Goal: Information Seeking & Learning: Learn about a topic

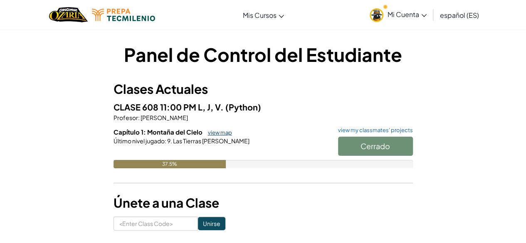
click at [223, 135] on link "view map" at bounding box center [218, 132] width 28 height 7
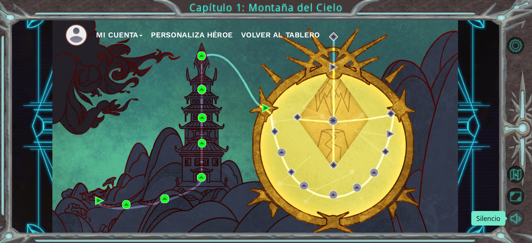
click at [516, 220] on button "Silencio" at bounding box center [515, 218] width 17 height 17
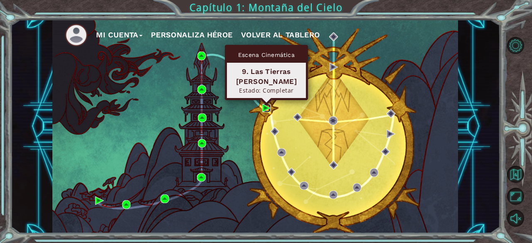
click at [266, 110] on img at bounding box center [266, 108] width 8 height 8
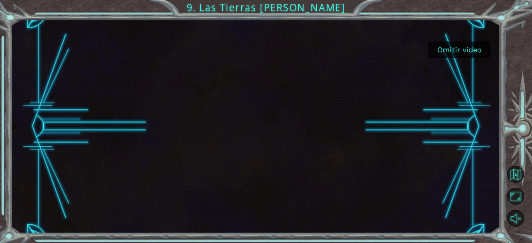
click at [462, 57] on button "Omitir video" at bounding box center [459, 50] width 62 height 16
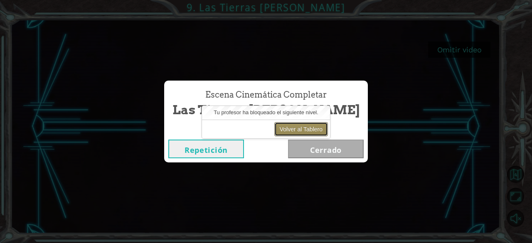
click at [291, 126] on button "Volver al Tablero" at bounding box center [301, 129] width 54 height 14
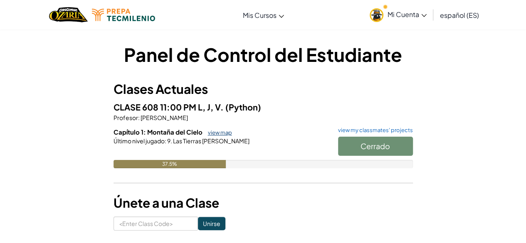
click at [224, 133] on link "view map" at bounding box center [218, 132] width 28 height 7
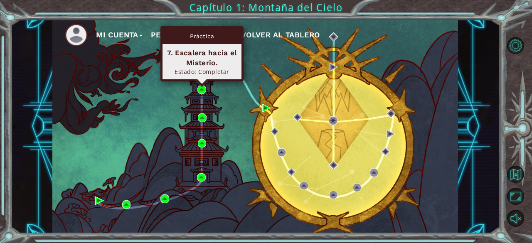
drag, startPoint x: 201, startPoint y: 90, endPoint x: 186, endPoint y: 89, distance: 14.6
click at [186, 89] on div "Mi Cuenta Personaliza Héroe Volver al Tablero" at bounding box center [255, 127] width 406 height 214
click at [205, 87] on img at bounding box center [201, 89] width 8 height 8
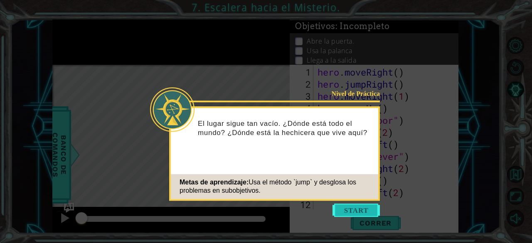
click at [349, 214] on button "Start" at bounding box center [356, 210] width 47 height 13
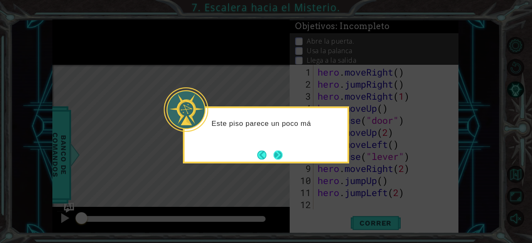
click at [277, 149] on button "Next" at bounding box center [278, 155] width 14 height 14
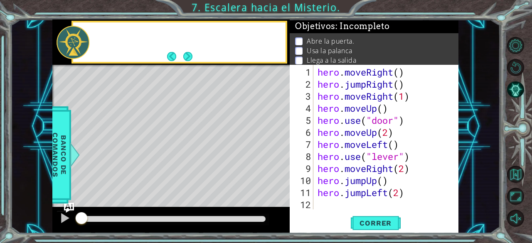
click at [277, 149] on div "Level Map" at bounding box center [244, 187] width 384 height 245
click at [367, 232] on div "1 2 3 4 5 6 7 8 9 10 11 12 13 hero . moveRight ( ) hero . jumpRight ( ) hero . …" at bounding box center [374, 149] width 169 height 168
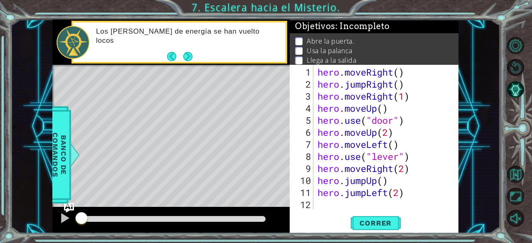
click at [360, 202] on div "hero . moveRight ( ) hero . jumpRight ( ) hero . moveRight ( 1 ) hero . moveUp …" at bounding box center [385, 150] width 139 height 169
click at [366, 222] on span "Correr" at bounding box center [375, 223] width 49 height 8
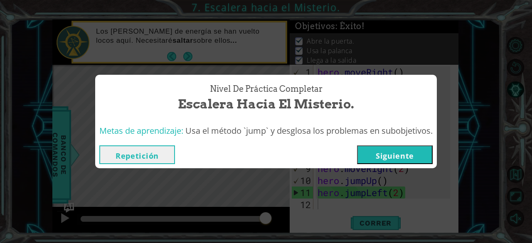
click at [134, 147] on button "Repetición" at bounding box center [137, 154] width 76 height 19
